Goal: Check status: Check status

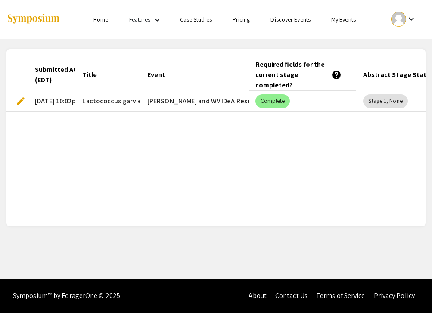
scroll to position [0, 39]
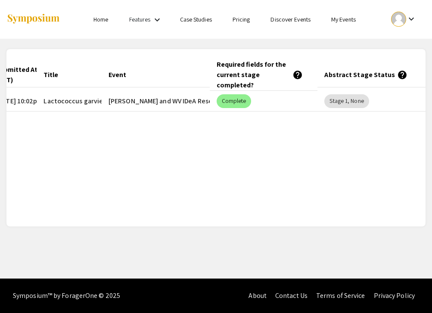
click at [47, 99] on span "Lactococcus garvieae as an Uncommon Cause of Urinary Tract Infection: Case Repo…" at bounding box center [206, 101] width 325 height 10
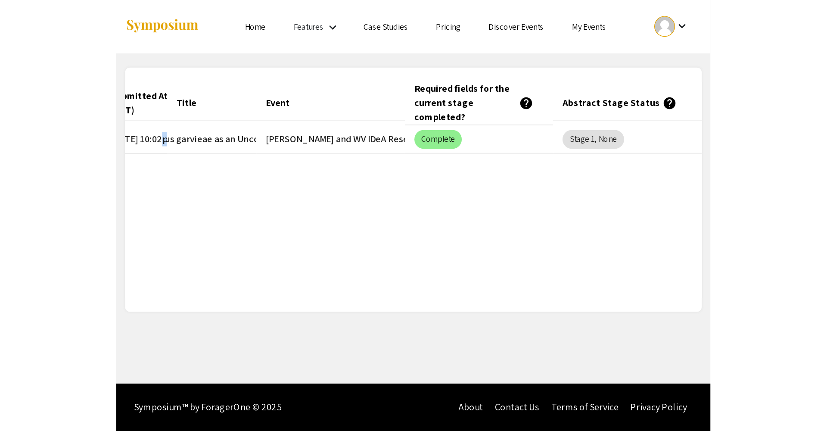
scroll to position [0, 30]
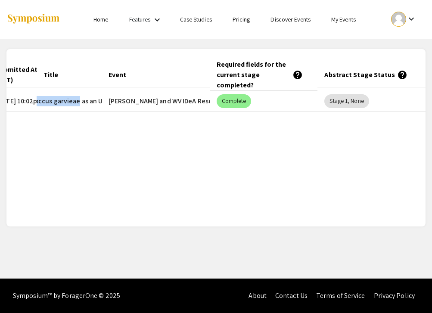
drag, startPoint x: 44, startPoint y: 97, endPoint x: 77, endPoint y: 97, distance: 33.2
click at [77, 97] on span "Lactococcus garvieae as an Uncommon Cause of Urinary Tract Infection: Case Repo…" at bounding box center [175, 101] width 325 height 10
copy span "Lactococcus garvieae"
click at [81, 103] on span "Lactococcus garvieae as an Uncommon Cause of Urinary Tract Infection: Case Repo…" at bounding box center [175, 101] width 325 height 10
click at [81, 84] on mat-header-cell "Title" at bounding box center [69, 75] width 65 height 24
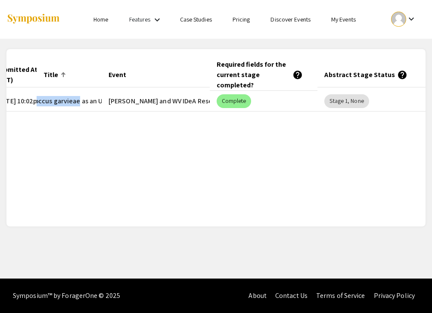
click at [61, 75] on div at bounding box center [63, 74] width 5 height 5
click at [53, 75] on div "Title" at bounding box center [51, 75] width 15 height 10
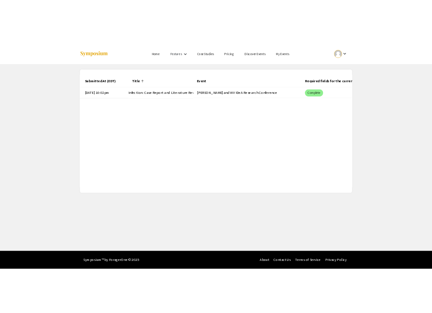
scroll to position [0, 206]
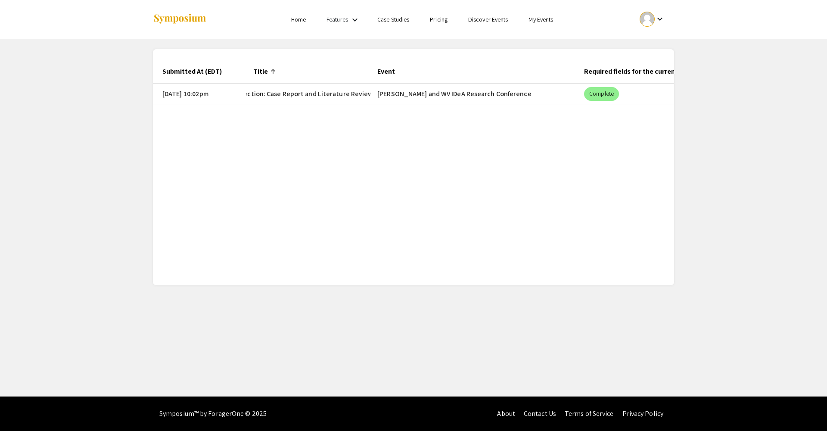
drag, startPoint x: 253, startPoint y: 91, endPoint x: 394, endPoint y: 85, distance: 141.0
click at [394, 85] on mat-row "edit [DATE] 10:02pm Lactococcus garvieae as an Uncommon Cause of Urinary Tract …" at bounding box center [374, 94] width 521 height 21
copy mat-row "Lactococcus garvieae as an Uncommon Cause of Urinary Tract Infection: Case Repo…"
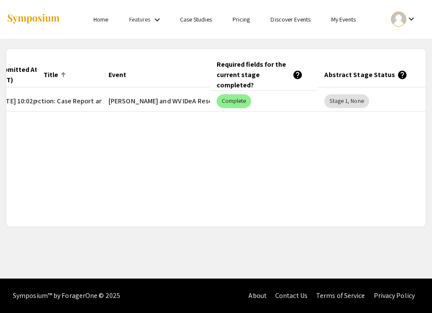
click at [90, 98] on span "Lactococcus garvieae as an Uncommon Cause of Urinary Tract Infection: Case Repo…" at bounding box center [0, 101] width 325 height 10
click at [85, 98] on span "Lactococcus garvieae as an Uncommon Cause of Urinary Tract Infection: Case Repo…" at bounding box center [0, 101] width 325 height 10
click at [88, 97] on span "Lactococcus garvieae as an Uncommon Cause of Urinary Tract Infection: Case Repo…" at bounding box center [0, 101] width 325 height 10
click at [82, 97] on span "Lactococcus garvieae as an Uncommon Cause of Urinary Tract Infection: Case Repo…" at bounding box center [0, 101] width 325 height 10
